Goal: Find contact information: Find contact information

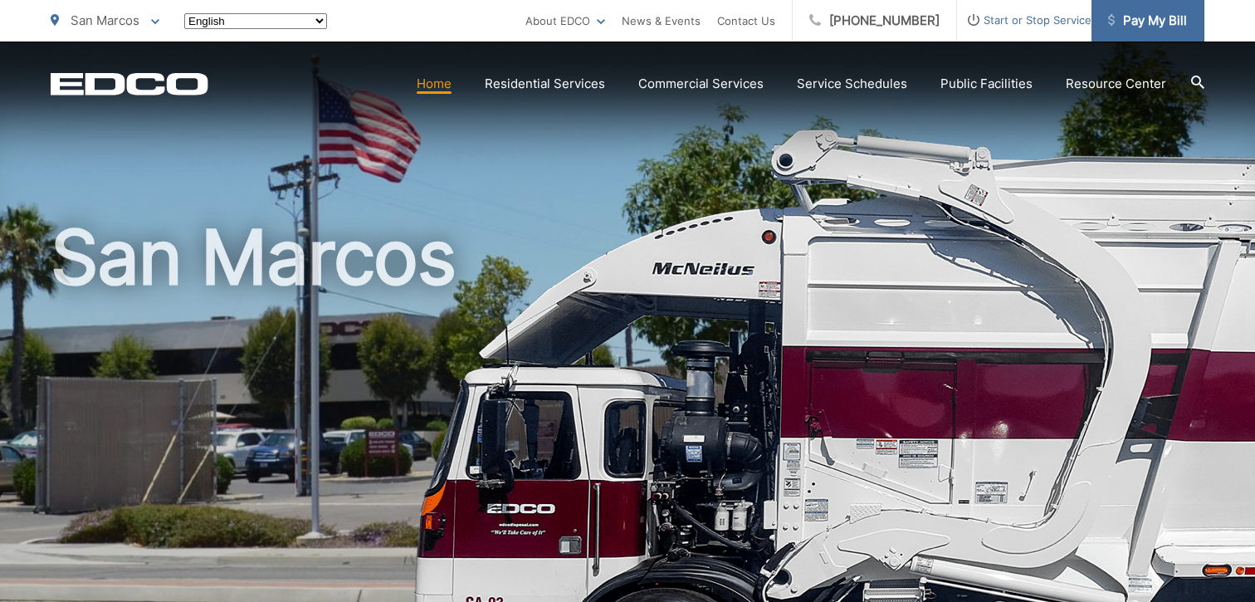
click at [1169, 26] on span "Pay My Bill" at bounding box center [1147, 21] width 79 height 20
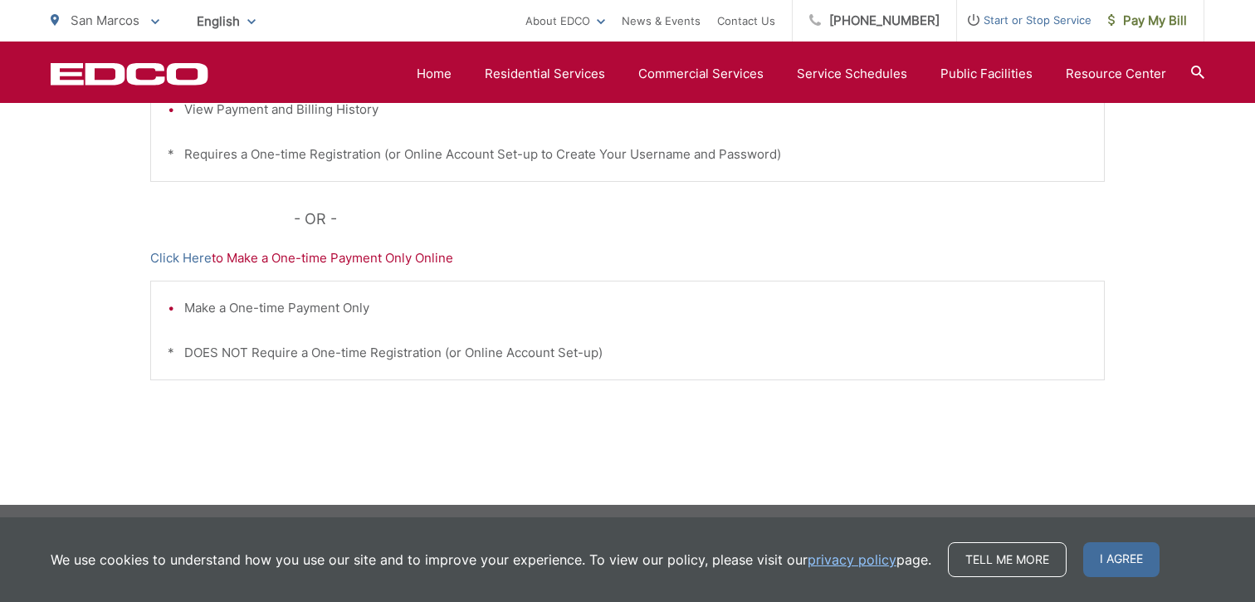
scroll to position [578, 0]
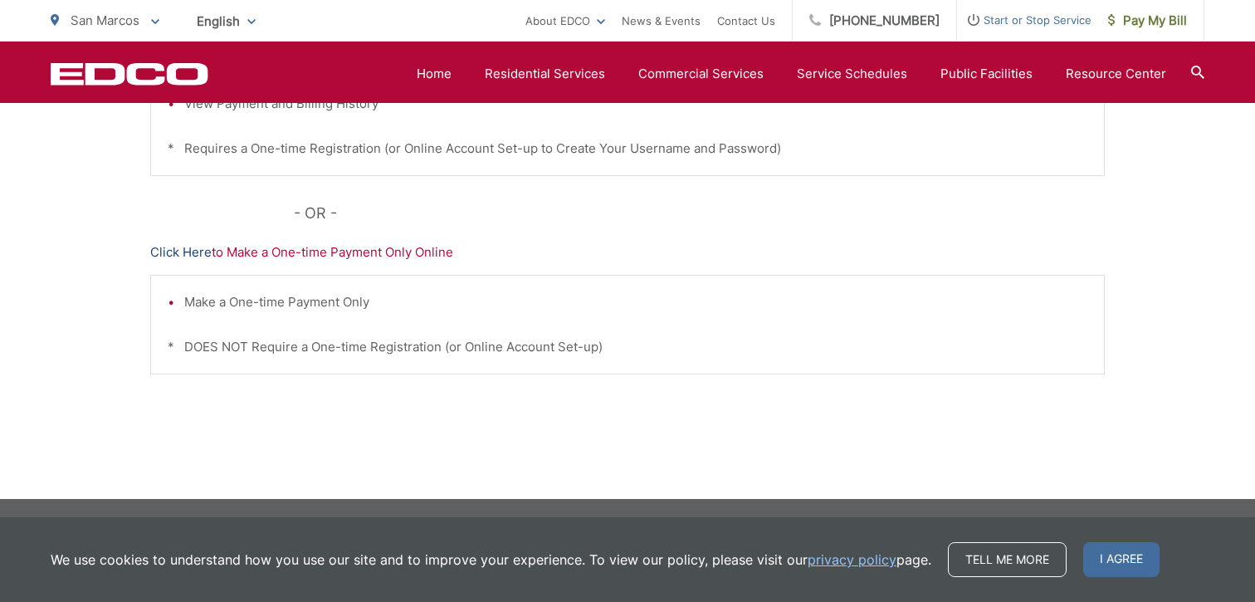
click at [180, 246] on link "Click Here" at bounding box center [180, 252] width 61 height 20
click at [196, 255] on link "Click Here" at bounding box center [180, 252] width 61 height 20
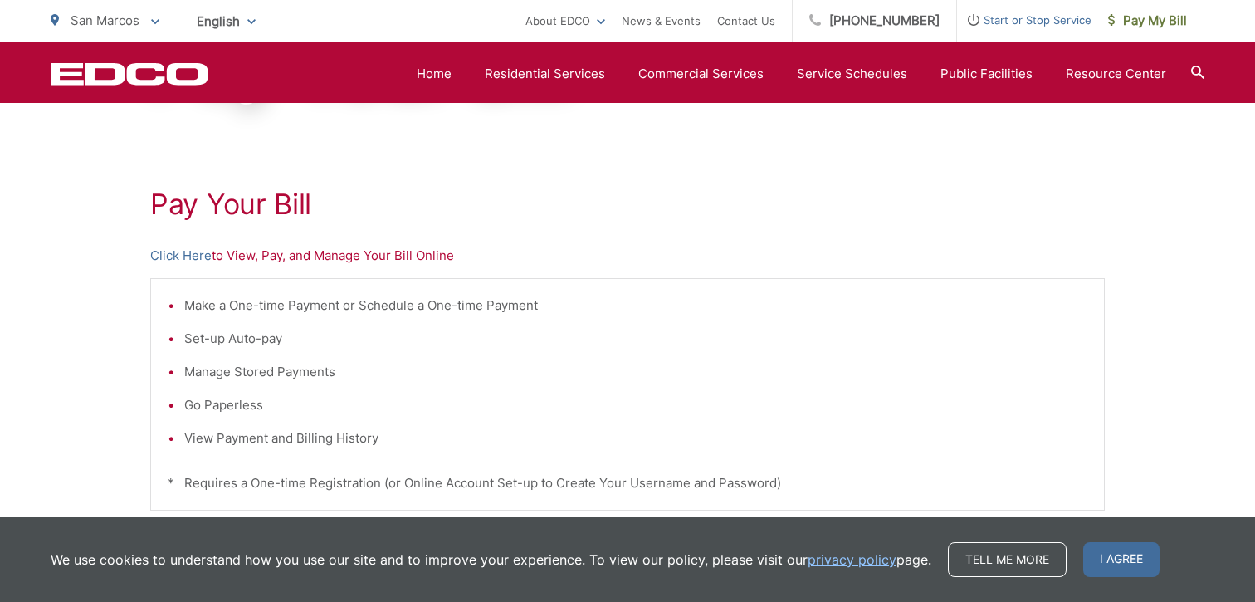
scroll to position [5, 0]
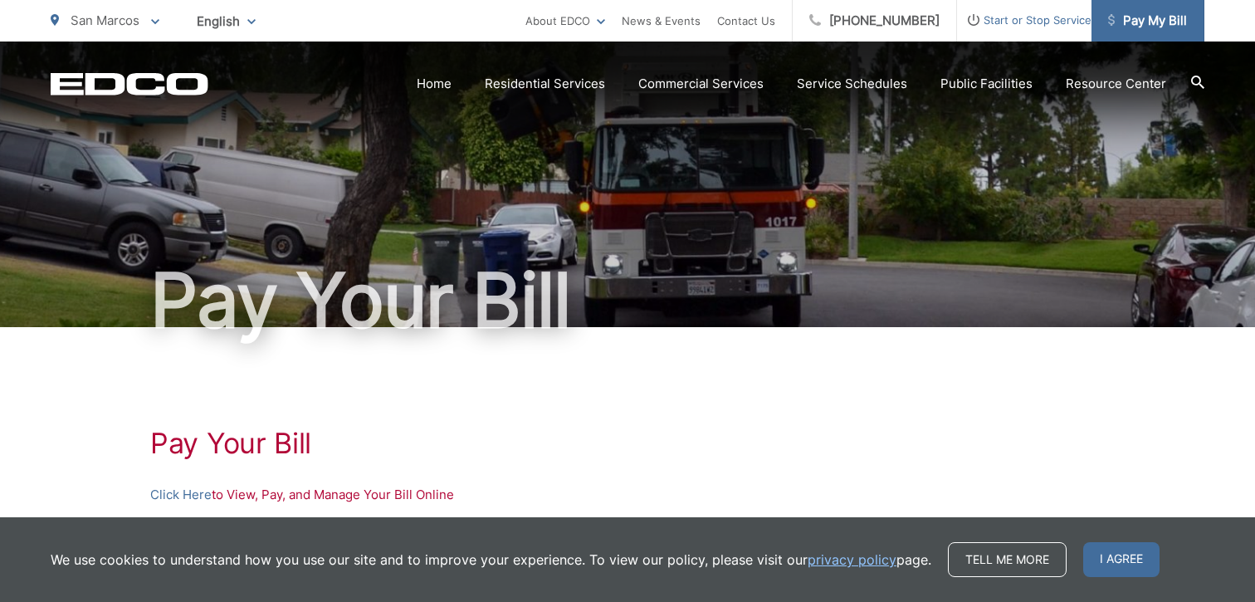
click at [1147, 9] on link "Pay My Bill" at bounding box center [1147, 20] width 113 height 41
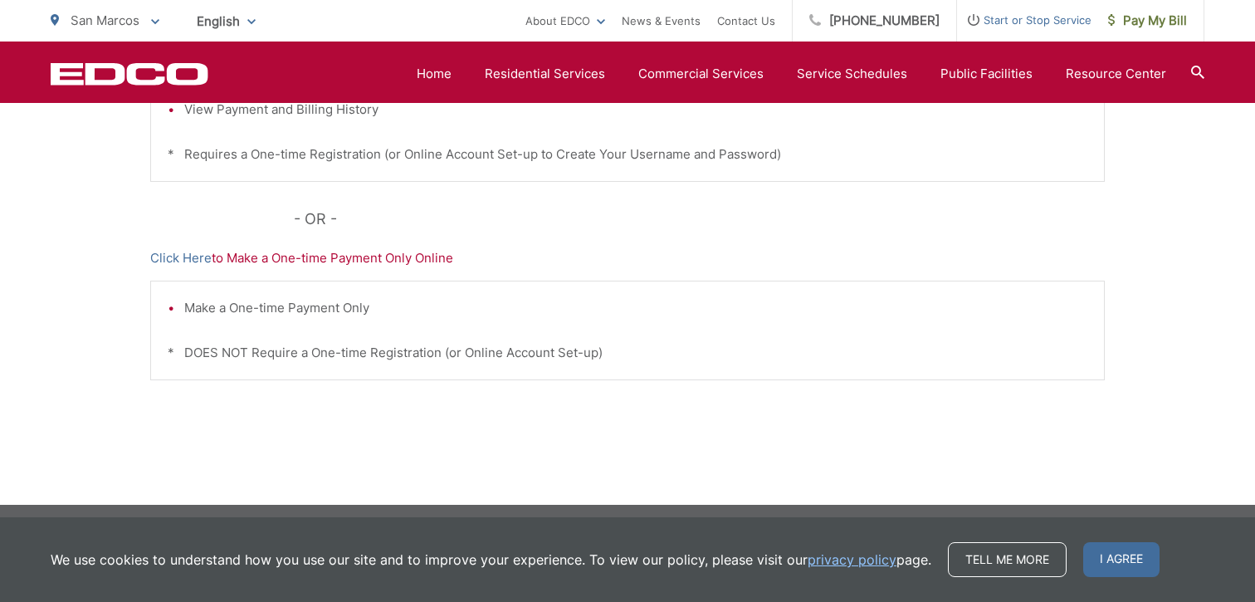
scroll to position [578, 0]
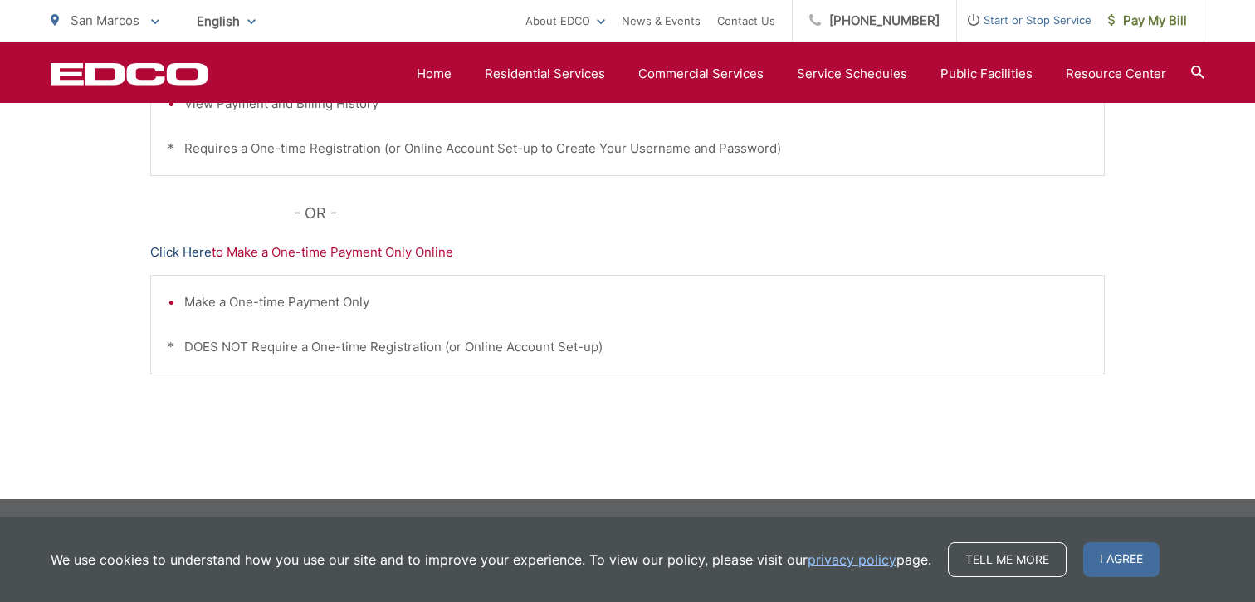
click at [183, 251] on link "Click Here" at bounding box center [180, 252] width 61 height 20
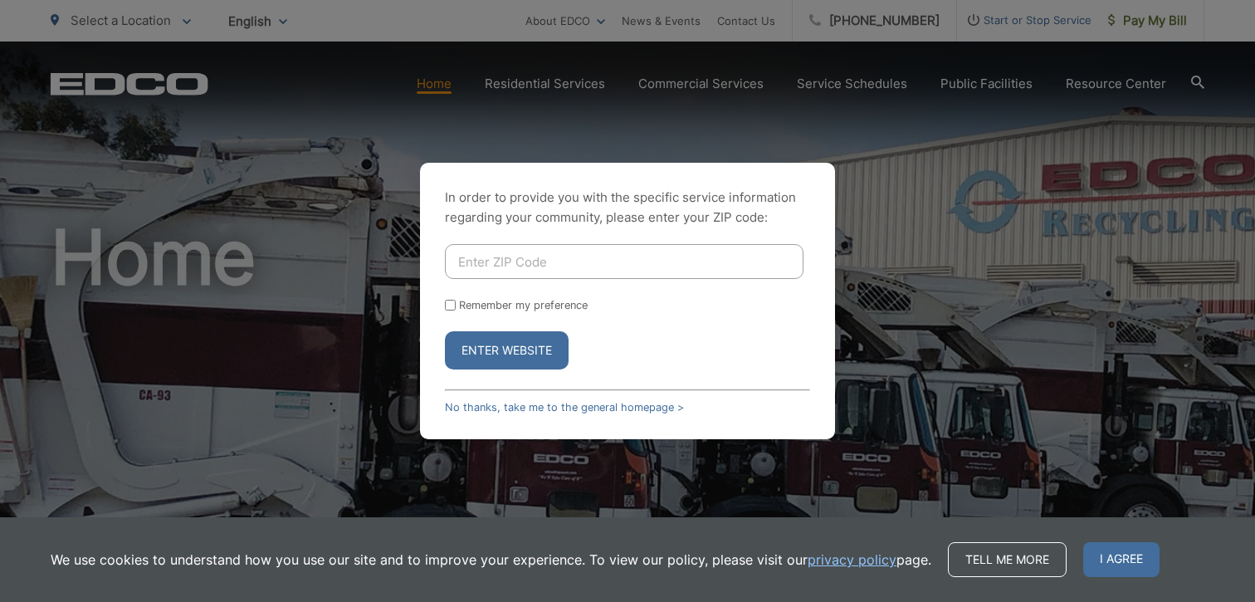
click at [708, 265] on input "Enter ZIP Code" at bounding box center [624, 261] width 358 height 35
type input "92069"
click at [445, 331] on button "Enter Website" at bounding box center [507, 350] width 124 height 38
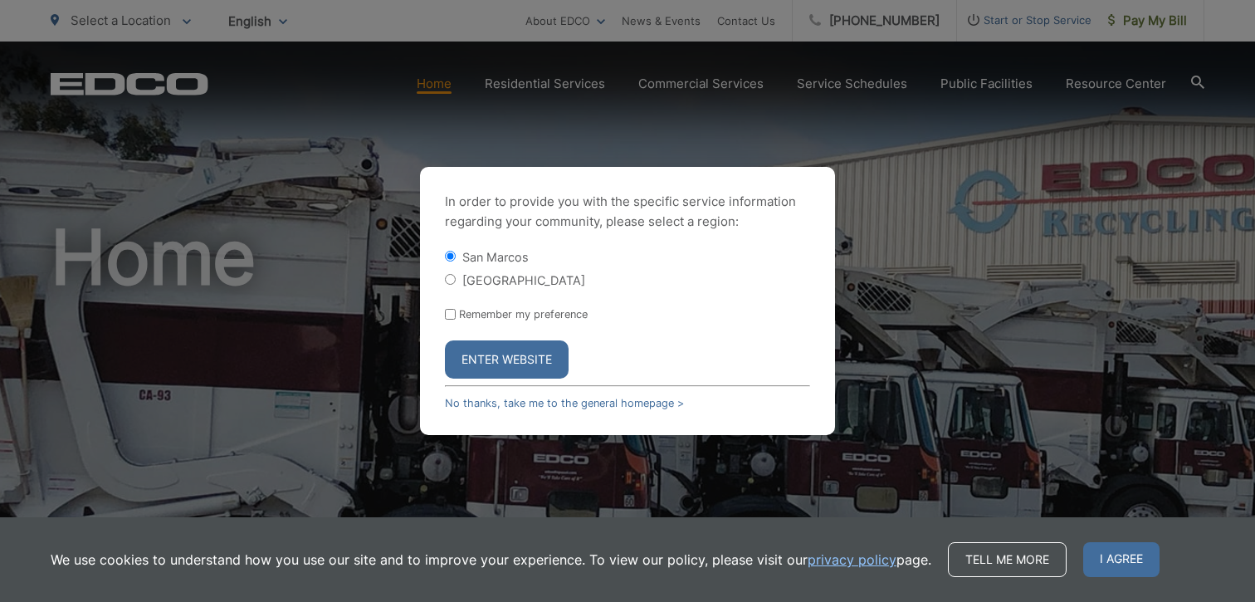
click at [549, 362] on button "Enter Website" at bounding box center [507, 359] width 124 height 38
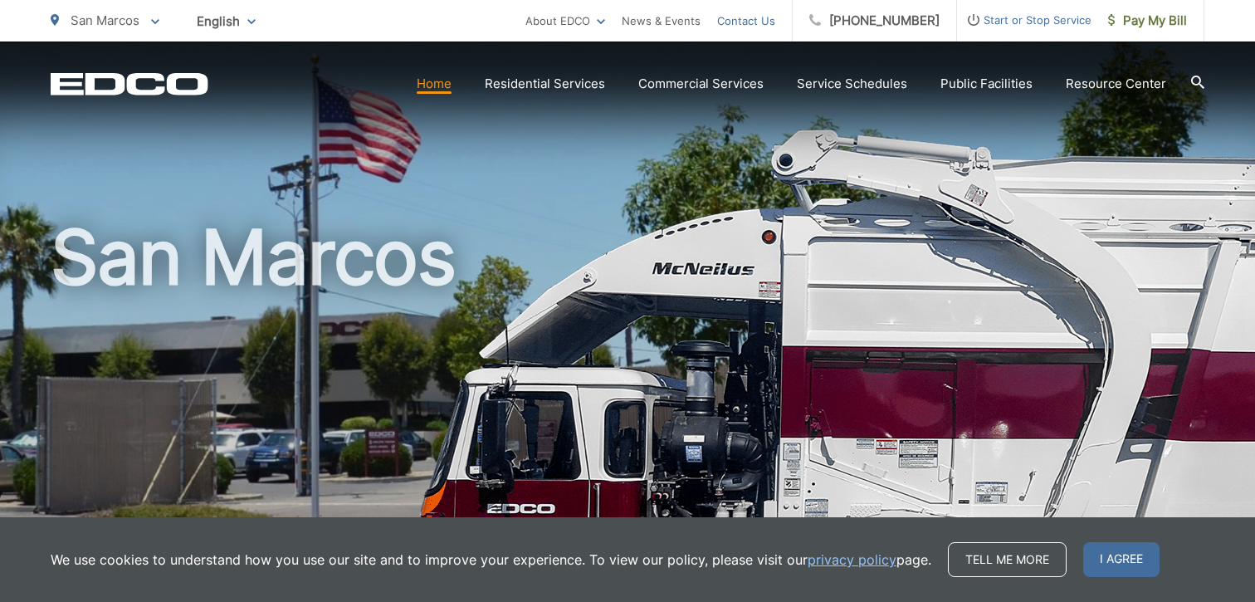
click at [762, 20] on link "Contact Us" at bounding box center [746, 21] width 58 height 20
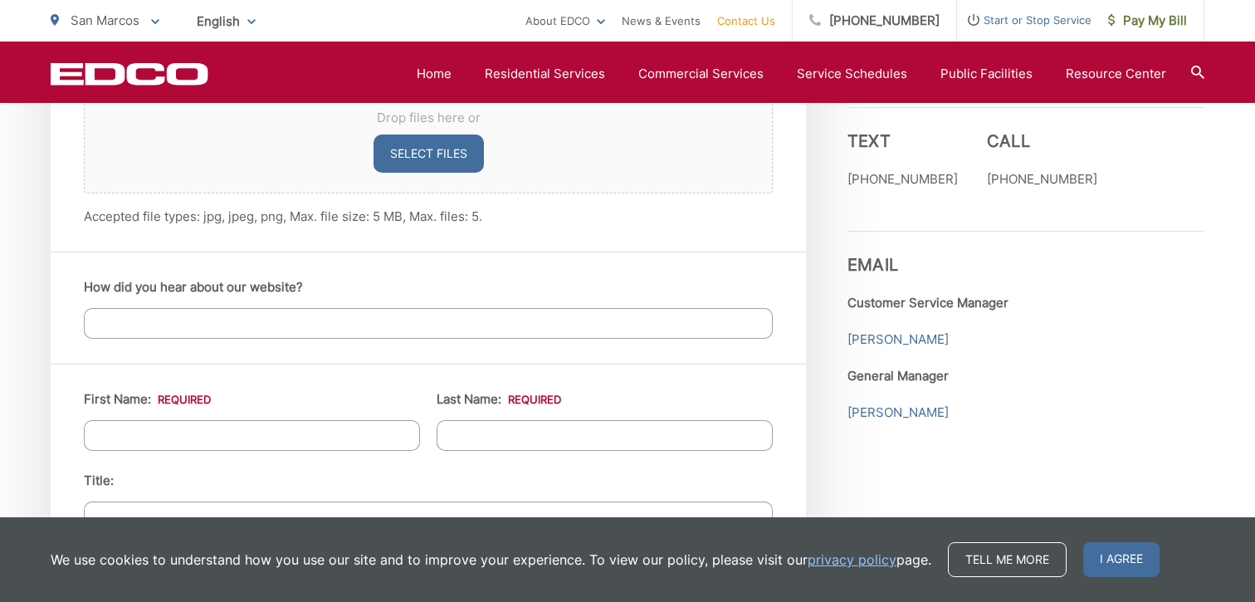
scroll to position [1308, 0]
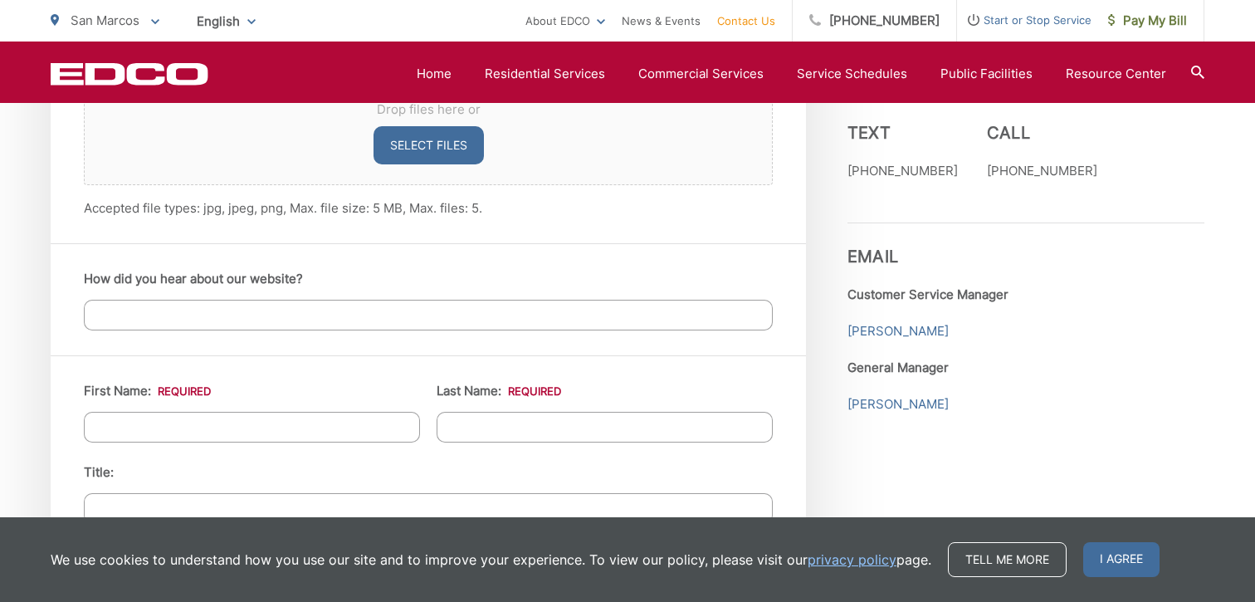
click at [885, 367] on strong "General Manager" at bounding box center [897, 367] width 101 height 16
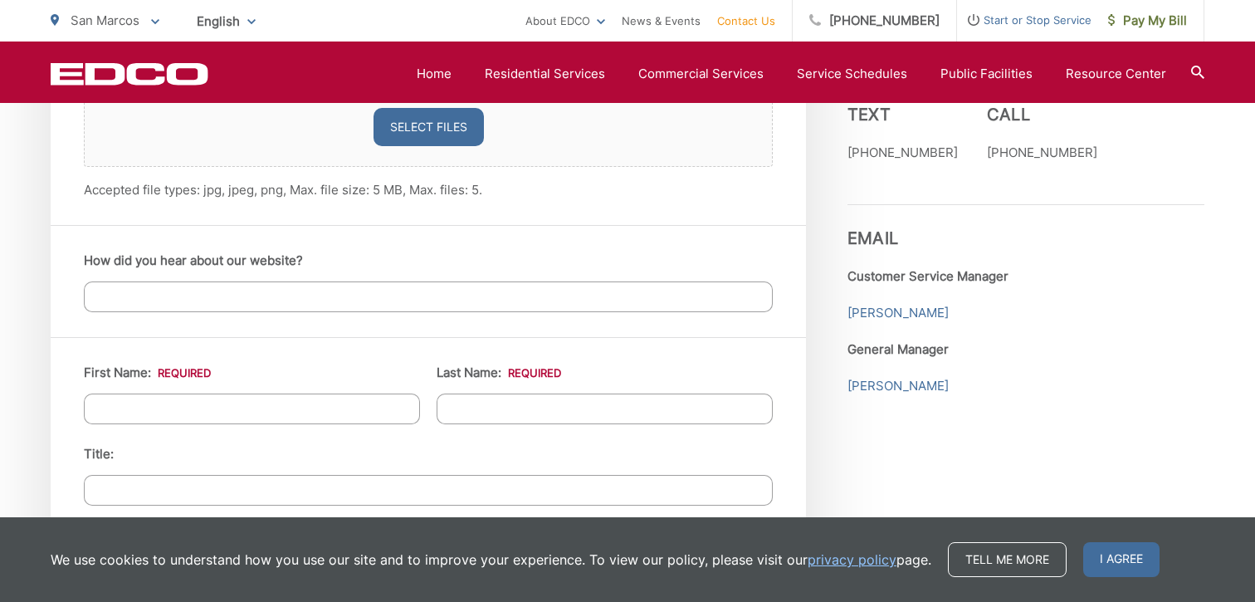
scroll to position [1329, 0]
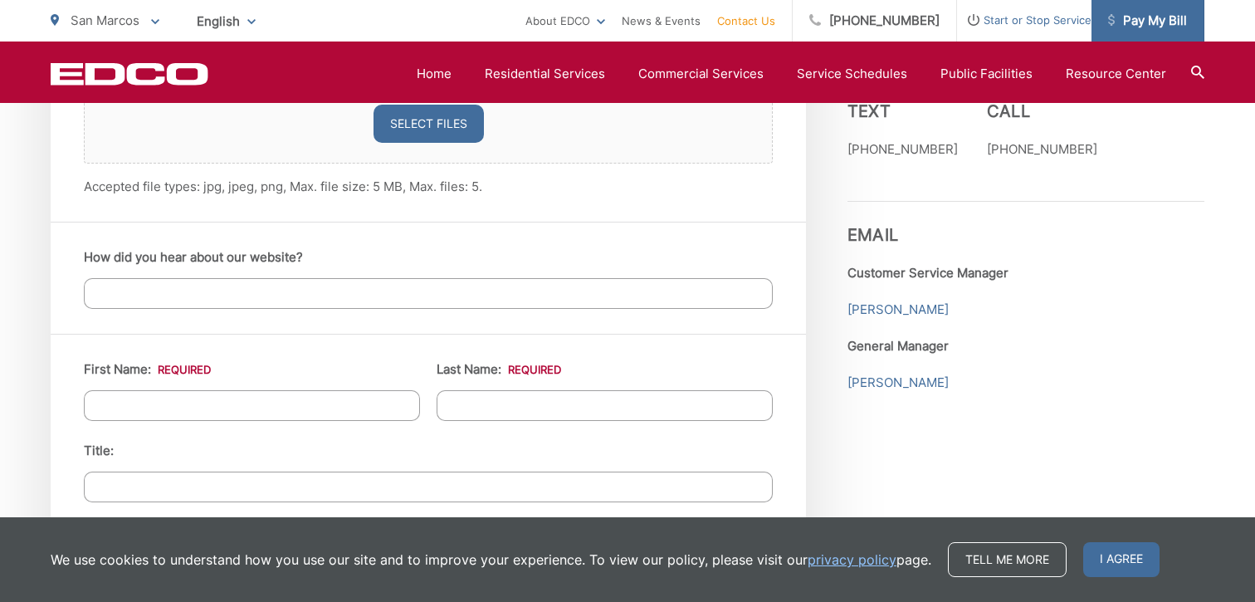
click at [1159, 32] on link "Pay My Bill" at bounding box center [1147, 20] width 113 height 41
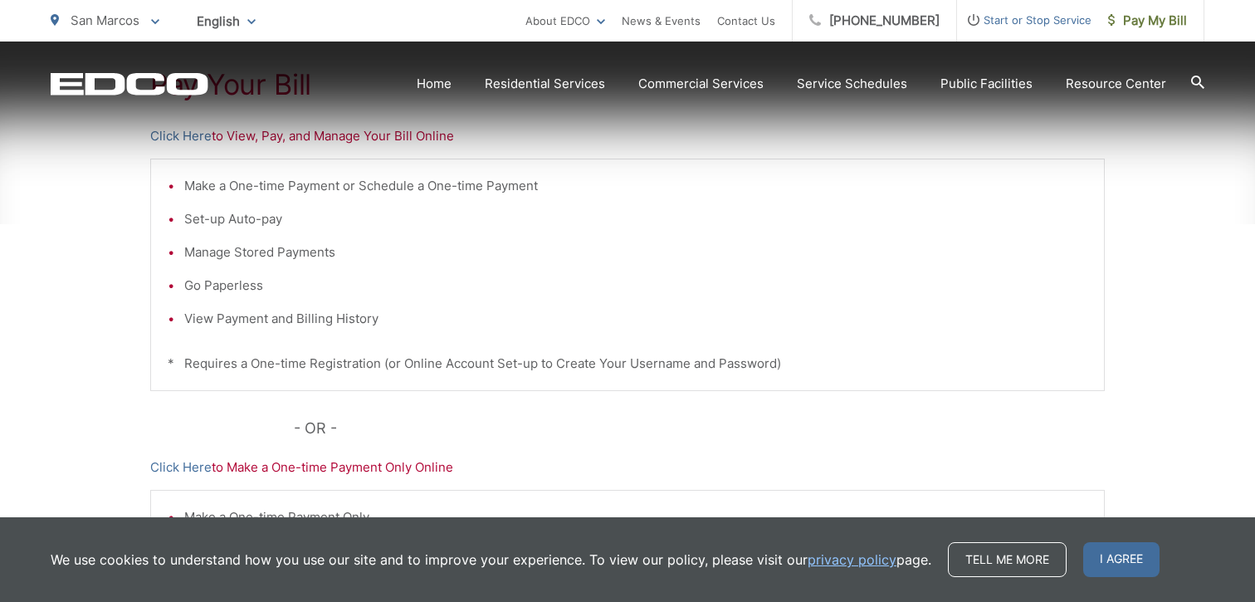
scroll to position [469, 0]
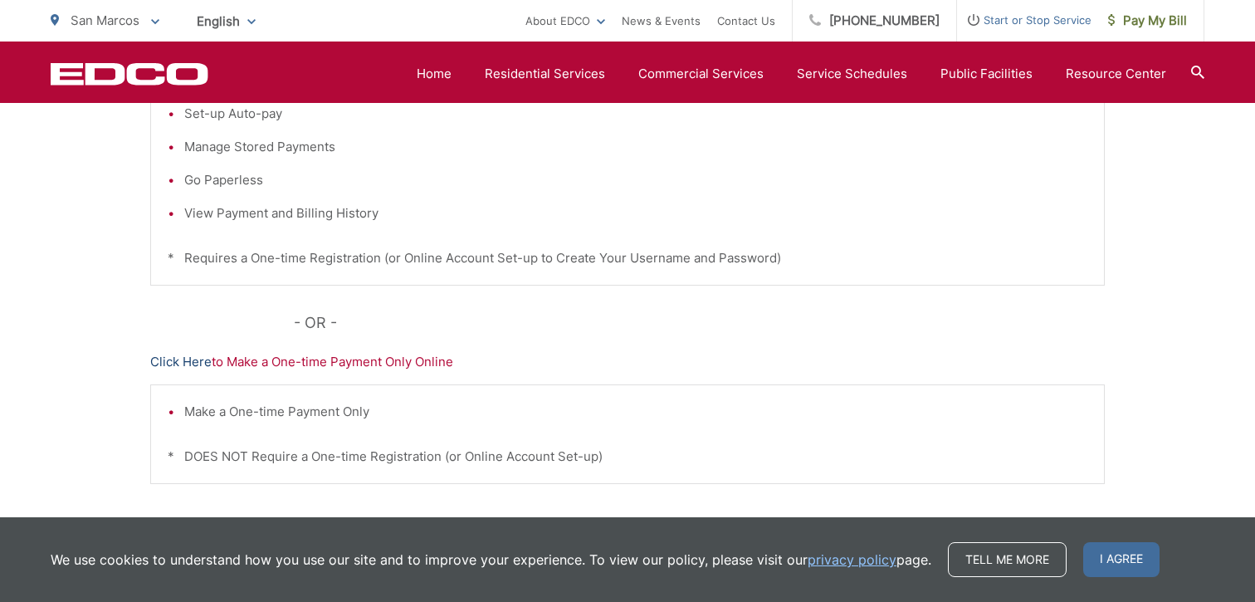
click at [191, 360] on link "Click Here" at bounding box center [180, 362] width 61 height 20
